Goal: Information Seeking & Learning: Learn about a topic

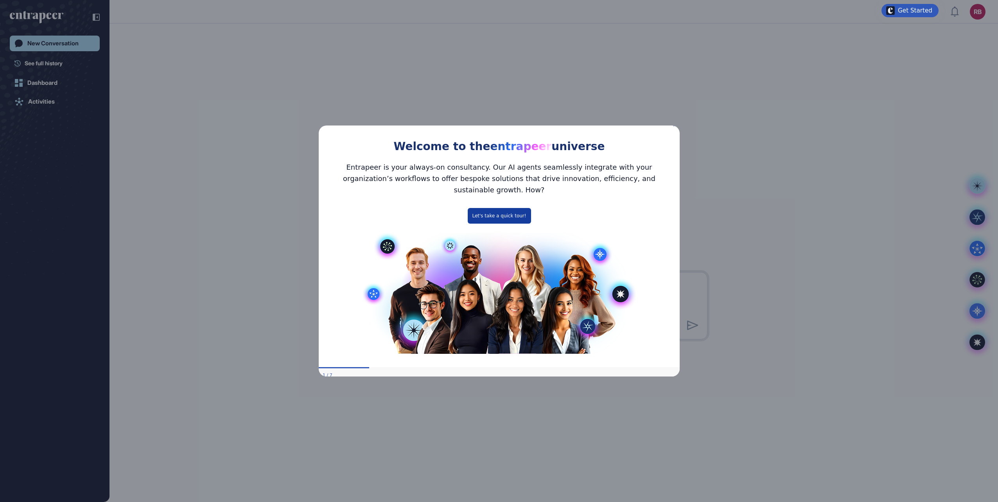
click at [504, 210] on button "Let's take a quick tour!" at bounding box center [498, 216] width 63 height 16
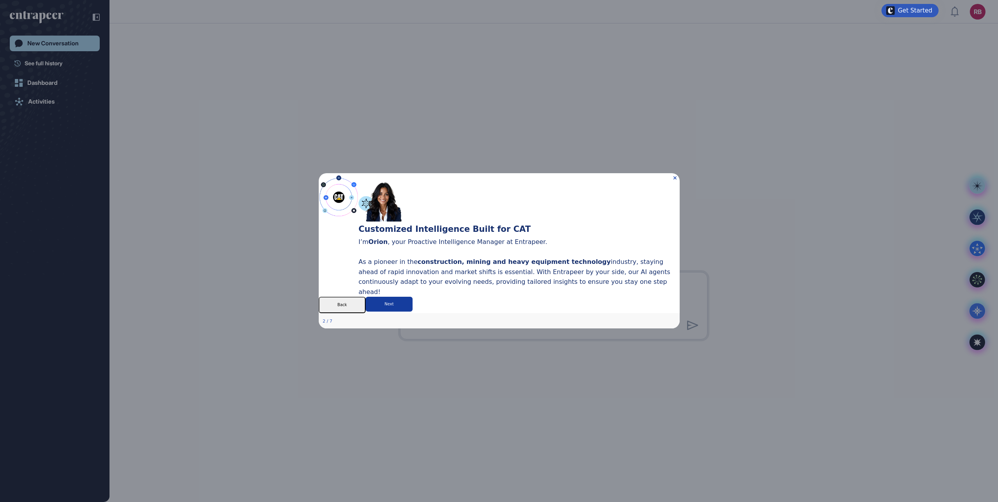
click at [412, 312] on button "Next" at bounding box center [388, 304] width 47 height 15
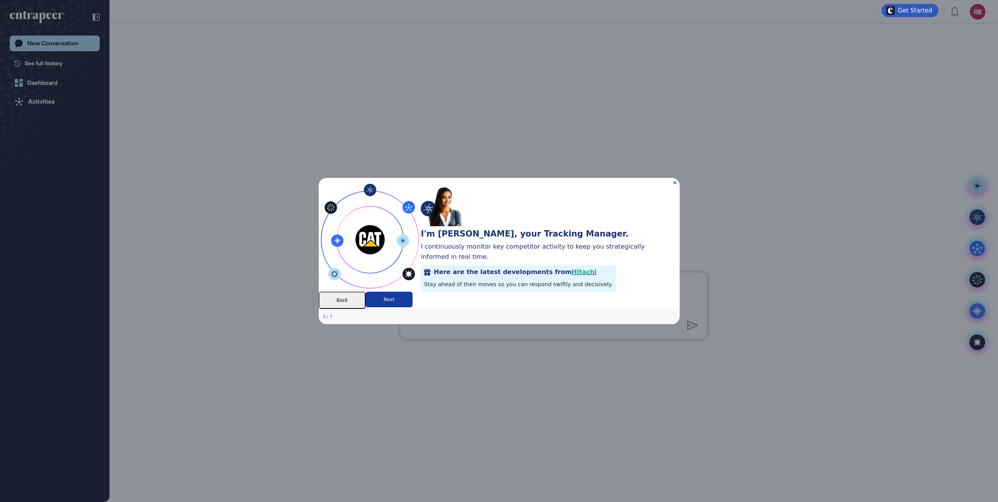
click at [412, 307] on button "Next" at bounding box center [388, 300] width 47 height 16
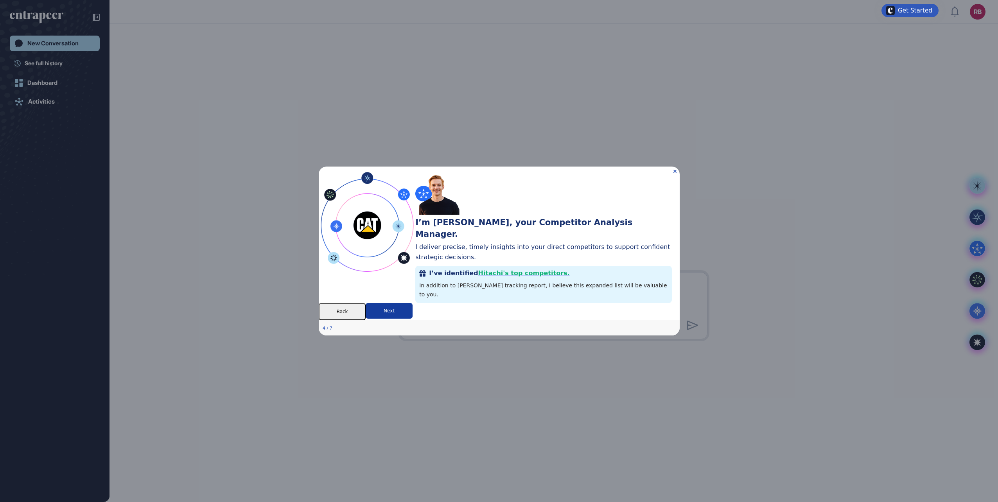
click at [412, 316] on button "Next" at bounding box center [388, 311] width 47 height 16
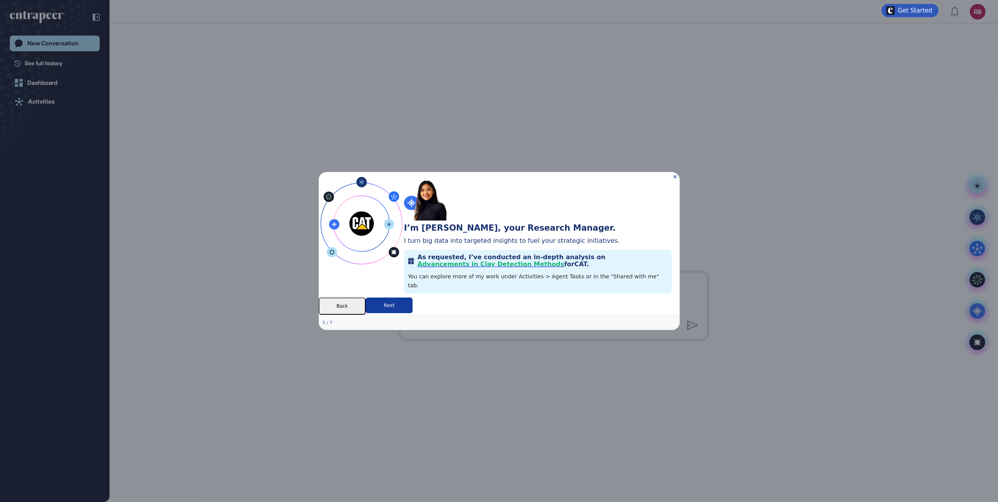
click at [412, 313] on button "Next" at bounding box center [388, 306] width 47 height 16
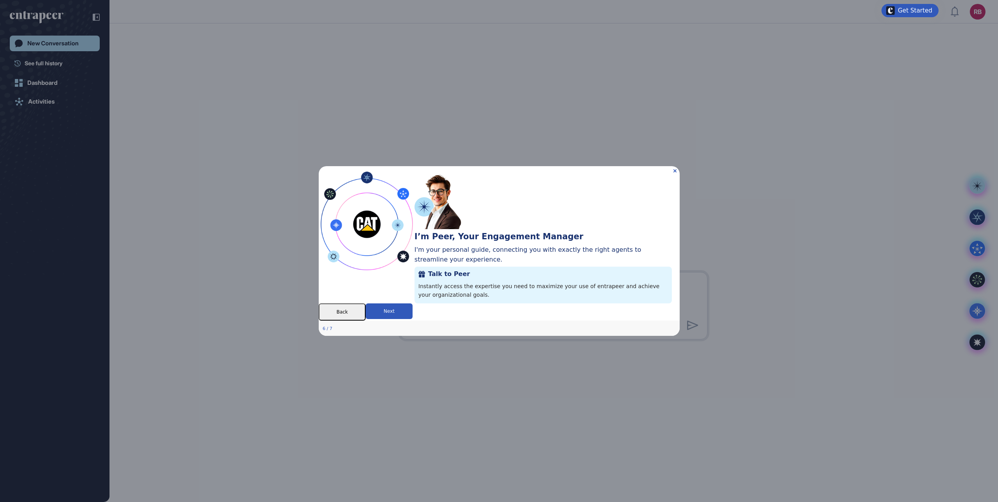
click at [412, 316] on button "Next" at bounding box center [388, 312] width 47 height 16
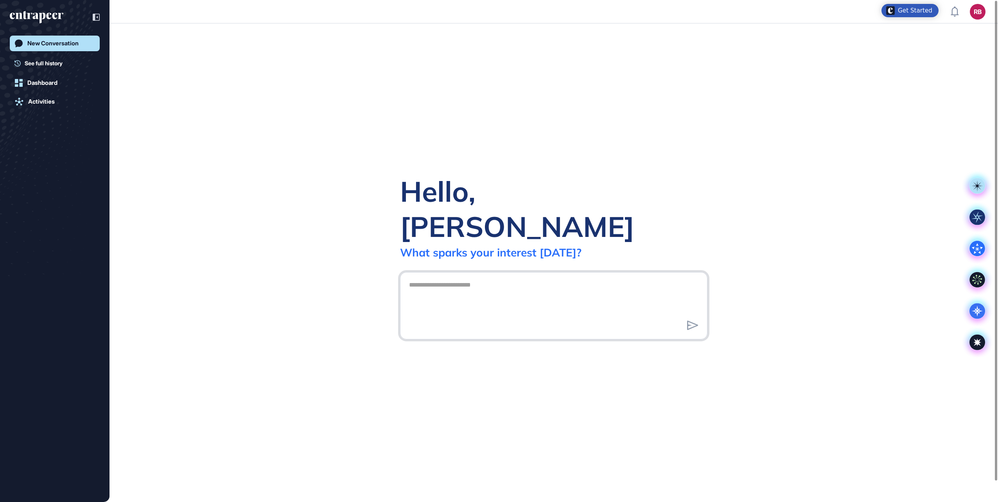
click at [414, 277] on textarea at bounding box center [554, 304] width 299 height 55
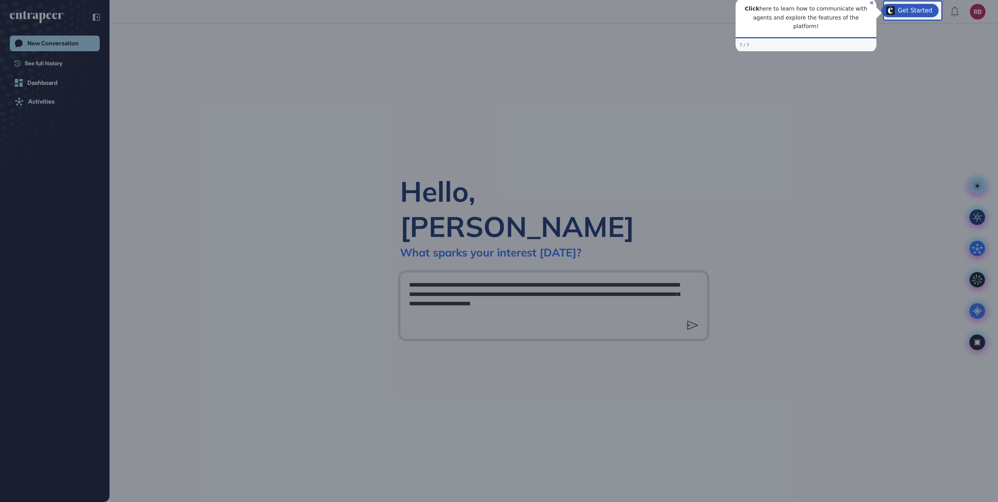
type textarea "**********"
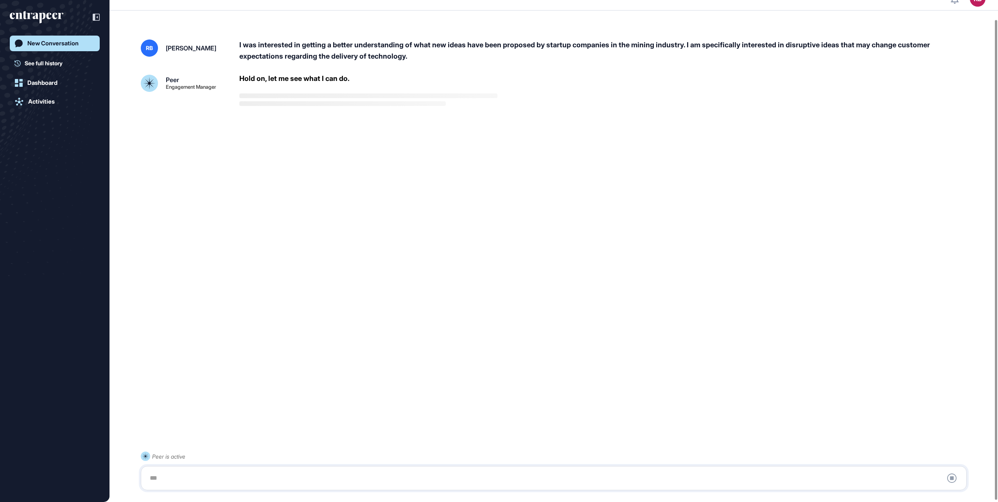
scroll to position [22, 0]
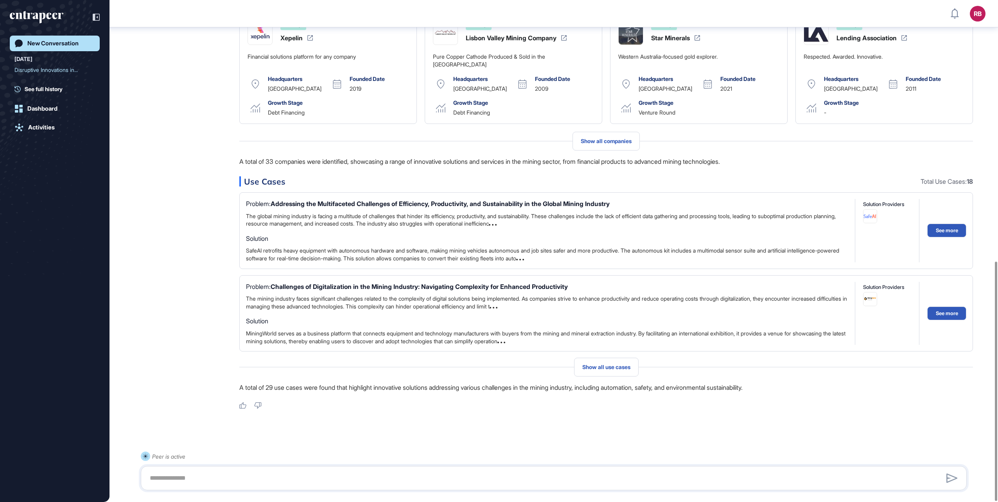
scroll to position [548, 0]
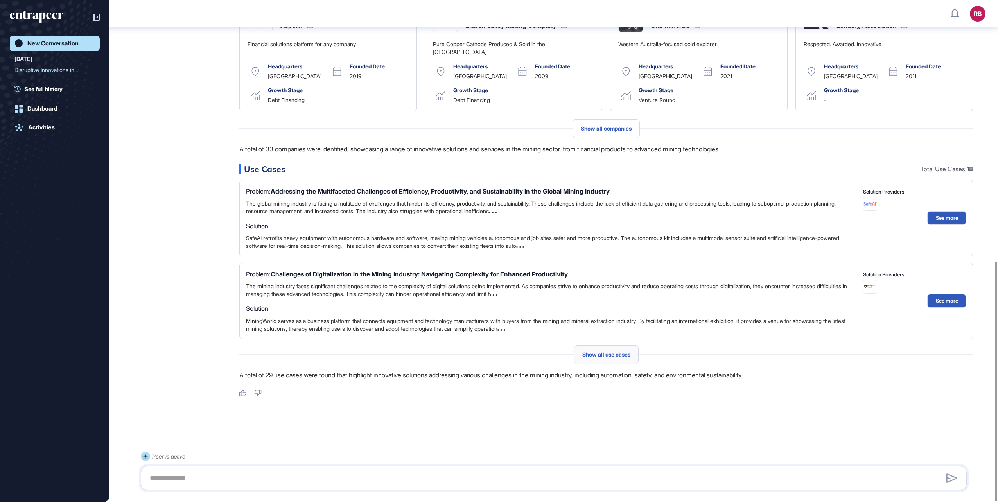
click at [609, 354] on span "Show all use cases" at bounding box center [607, 355] width 48 height 6
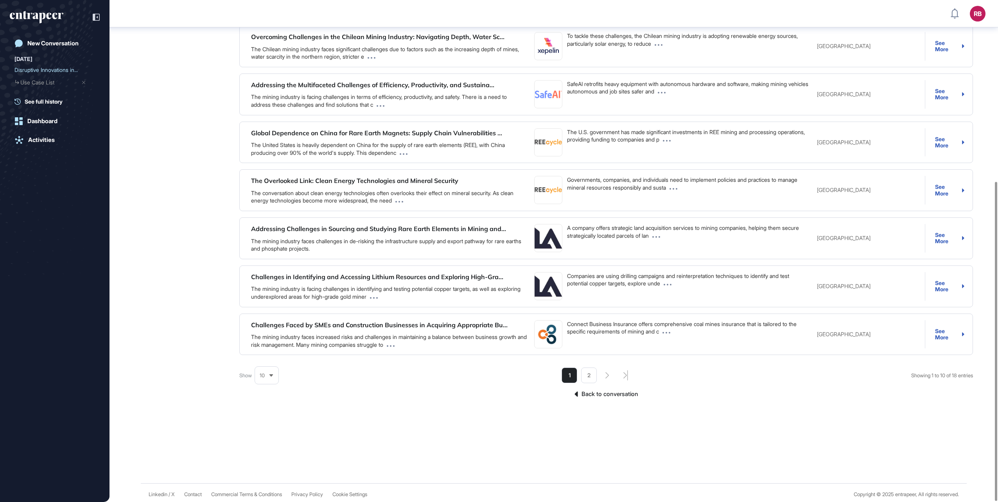
scroll to position [286, 0]
click at [588, 375] on li "2" at bounding box center [589, 375] width 16 height 16
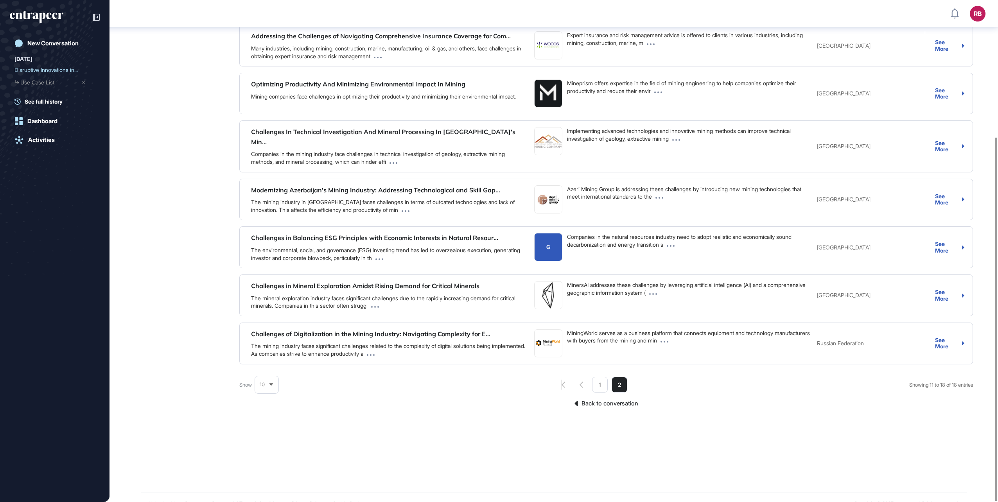
scroll to position [190, 0]
click at [608, 398] on link "Back to conversation" at bounding box center [606, 403] width 734 height 10
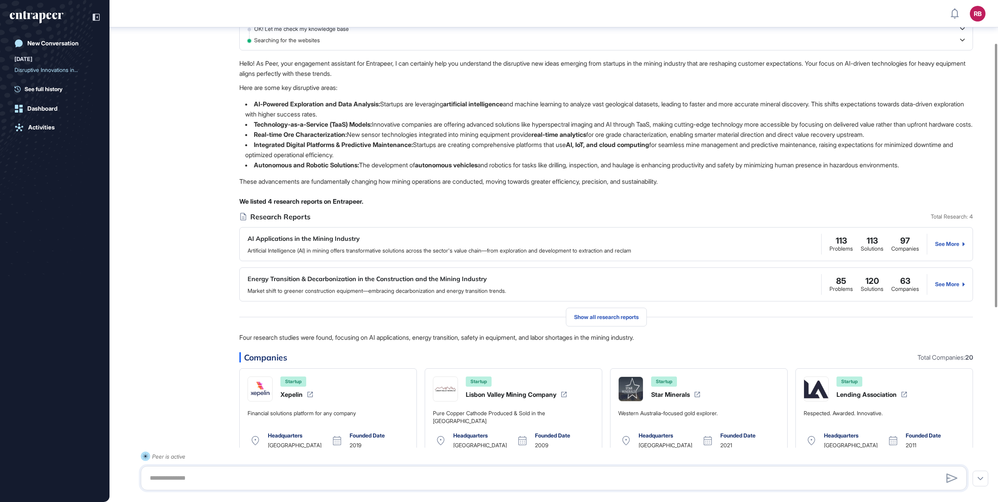
scroll to position [82, 0]
click at [604, 320] on span "Show all research reports" at bounding box center [606, 317] width 65 height 6
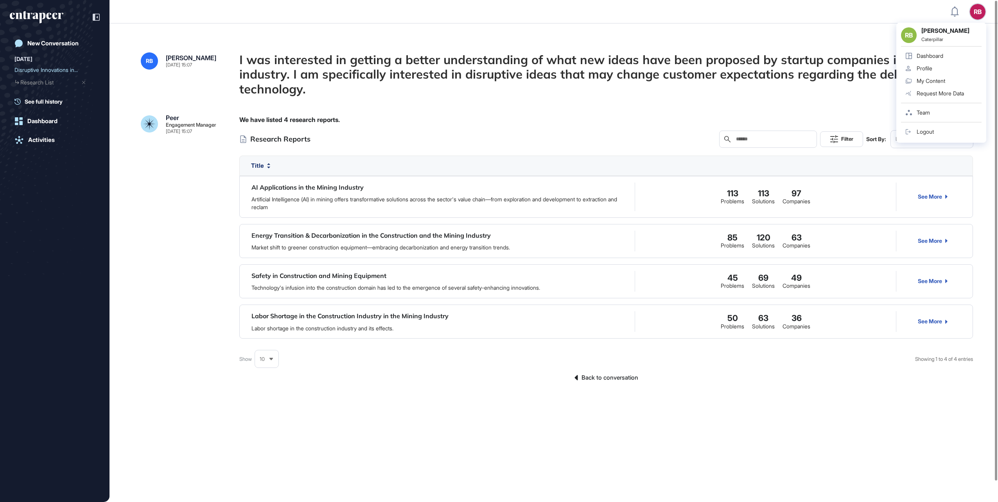
click at [928, 134] on div "Logout" at bounding box center [925, 132] width 17 height 6
